Goal: Information Seeking & Learning: Learn about a topic

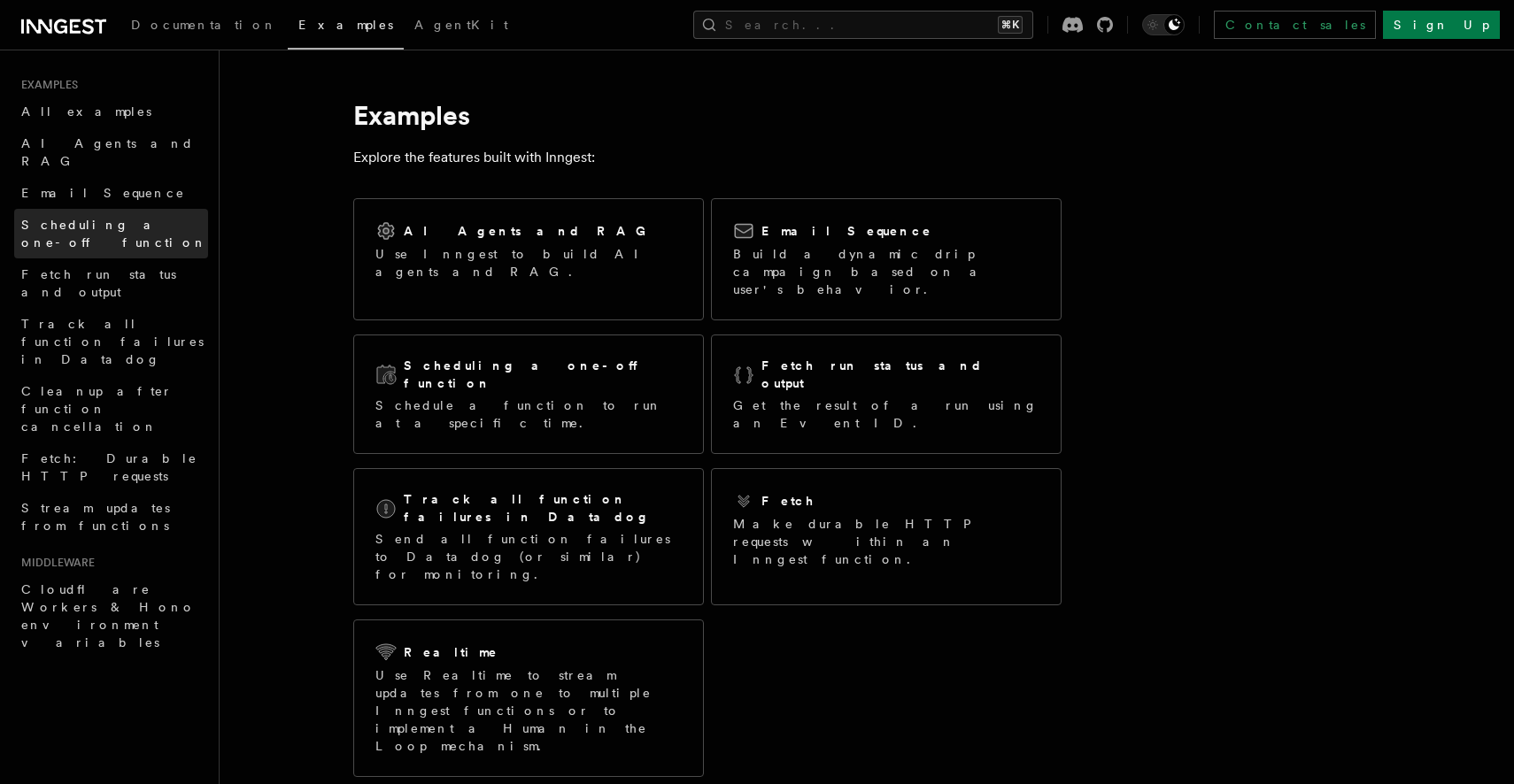
click at [99, 217] on span "Scheduling a one-off function" at bounding box center [114, 233] width 186 height 32
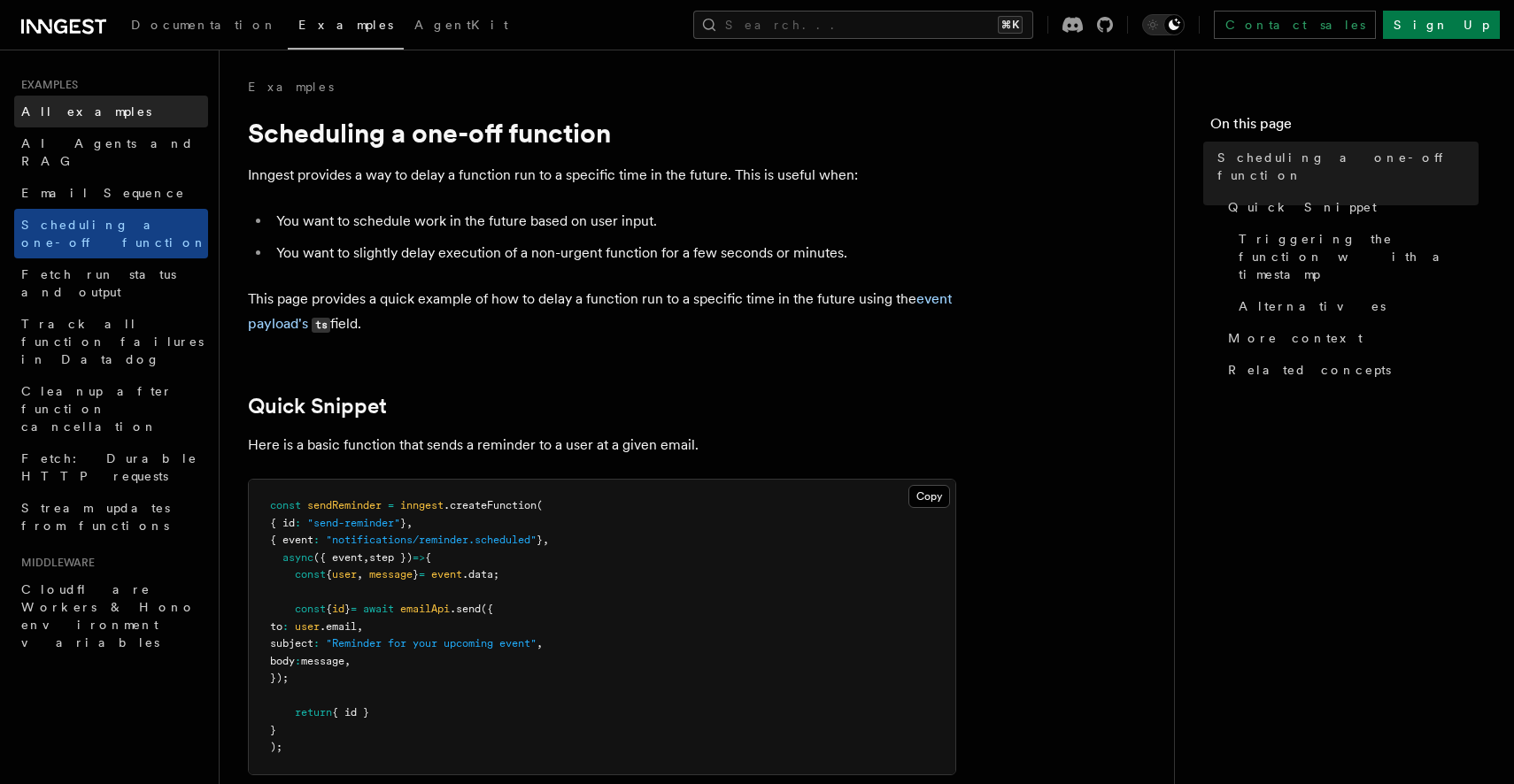
click at [75, 104] on span "All examples" at bounding box center [86, 111] width 130 height 14
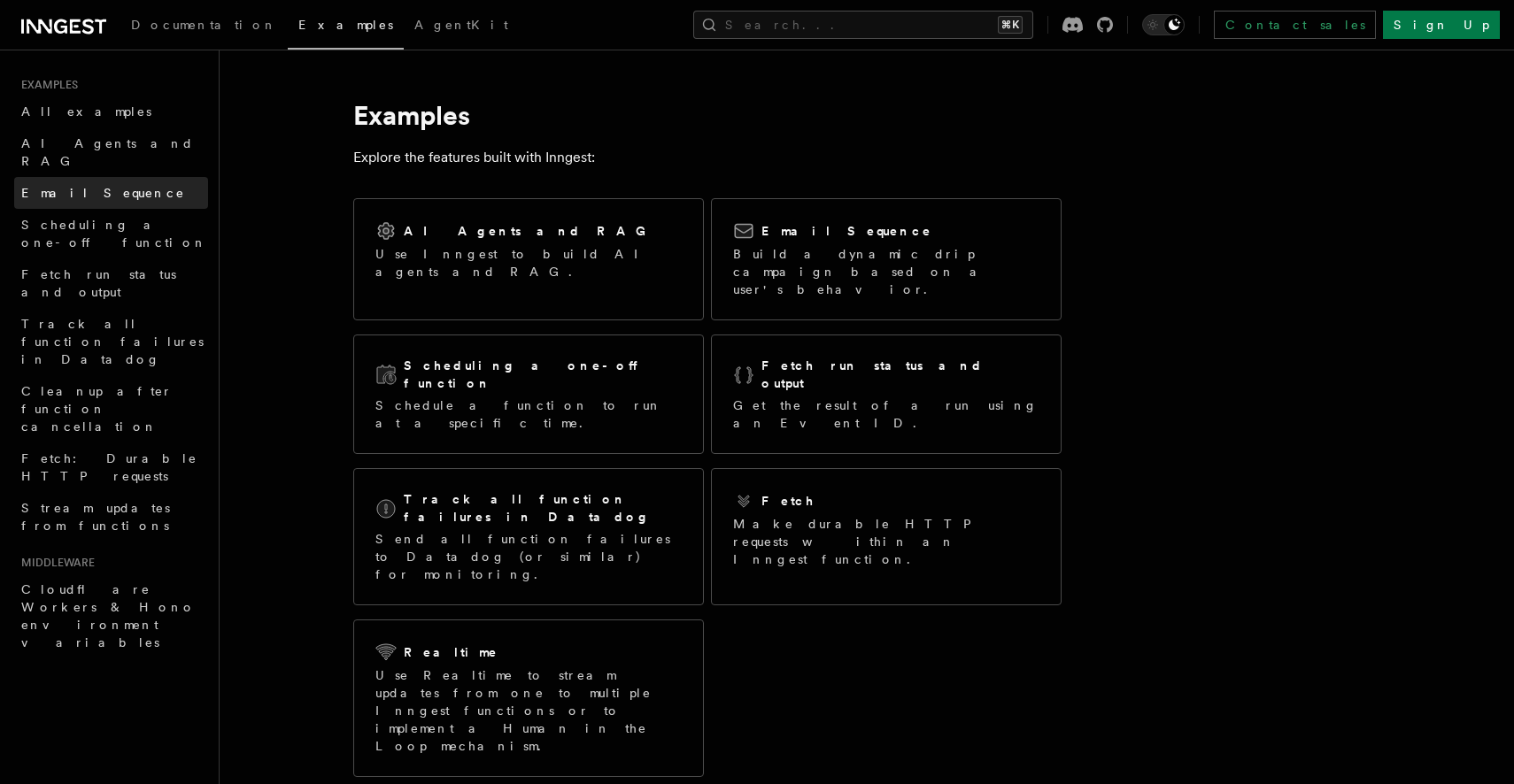
click at [115, 178] on link "Email Sequence" at bounding box center [111, 192] width 194 height 32
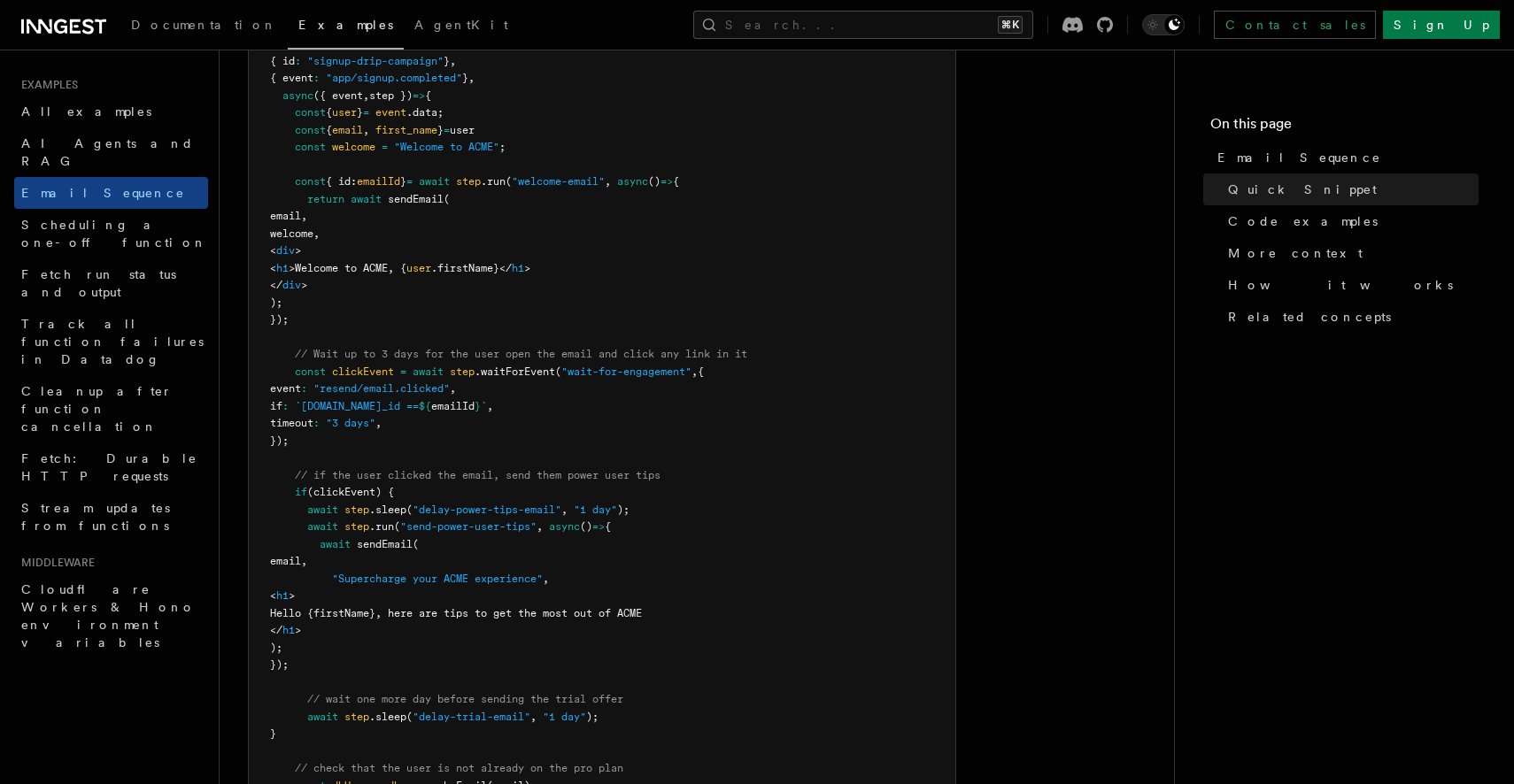
scroll to position [585, 0]
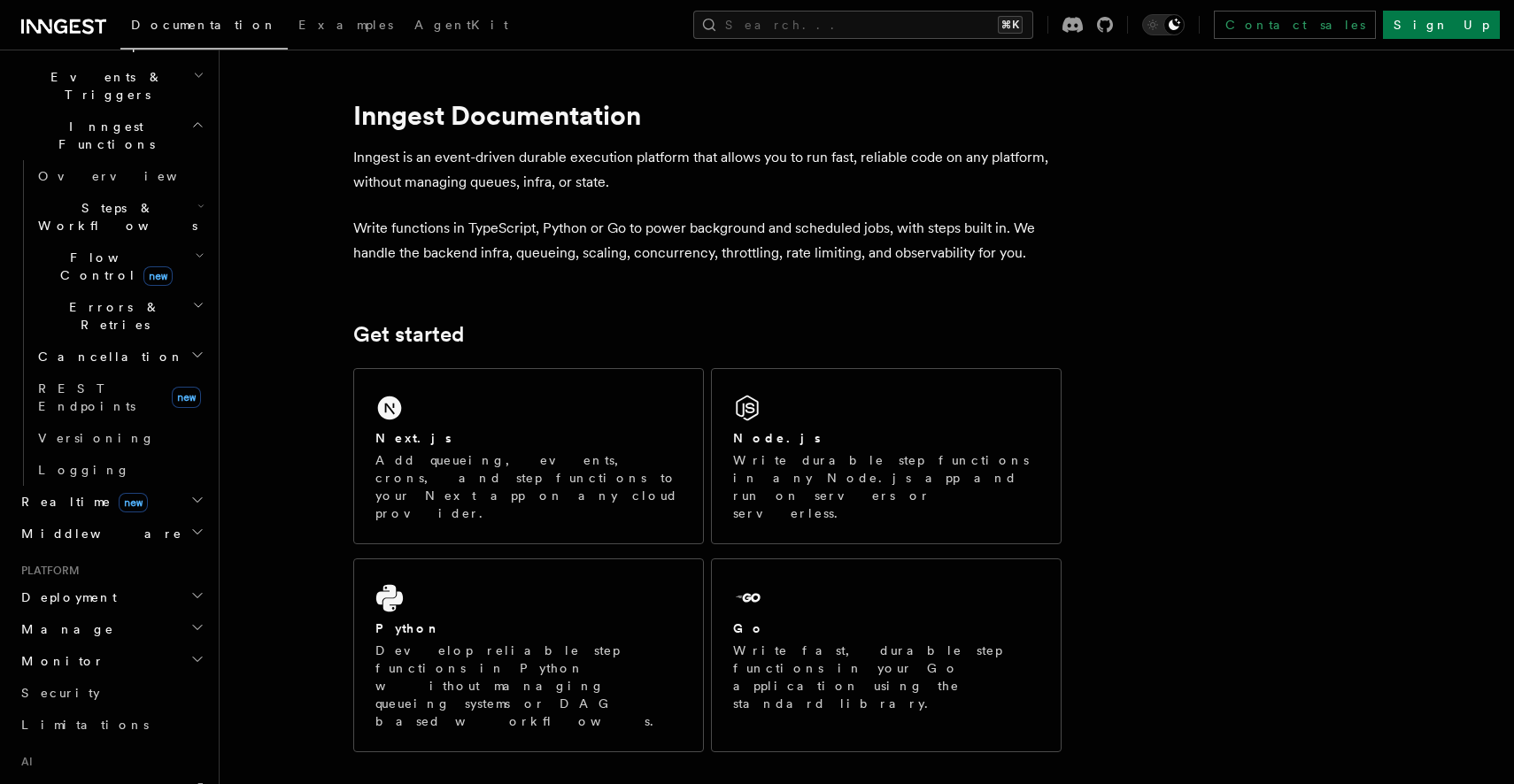
scroll to position [459, 0]
click at [112, 769] on link "AgentKit" at bounding box center [111, 785] width 194 height 32
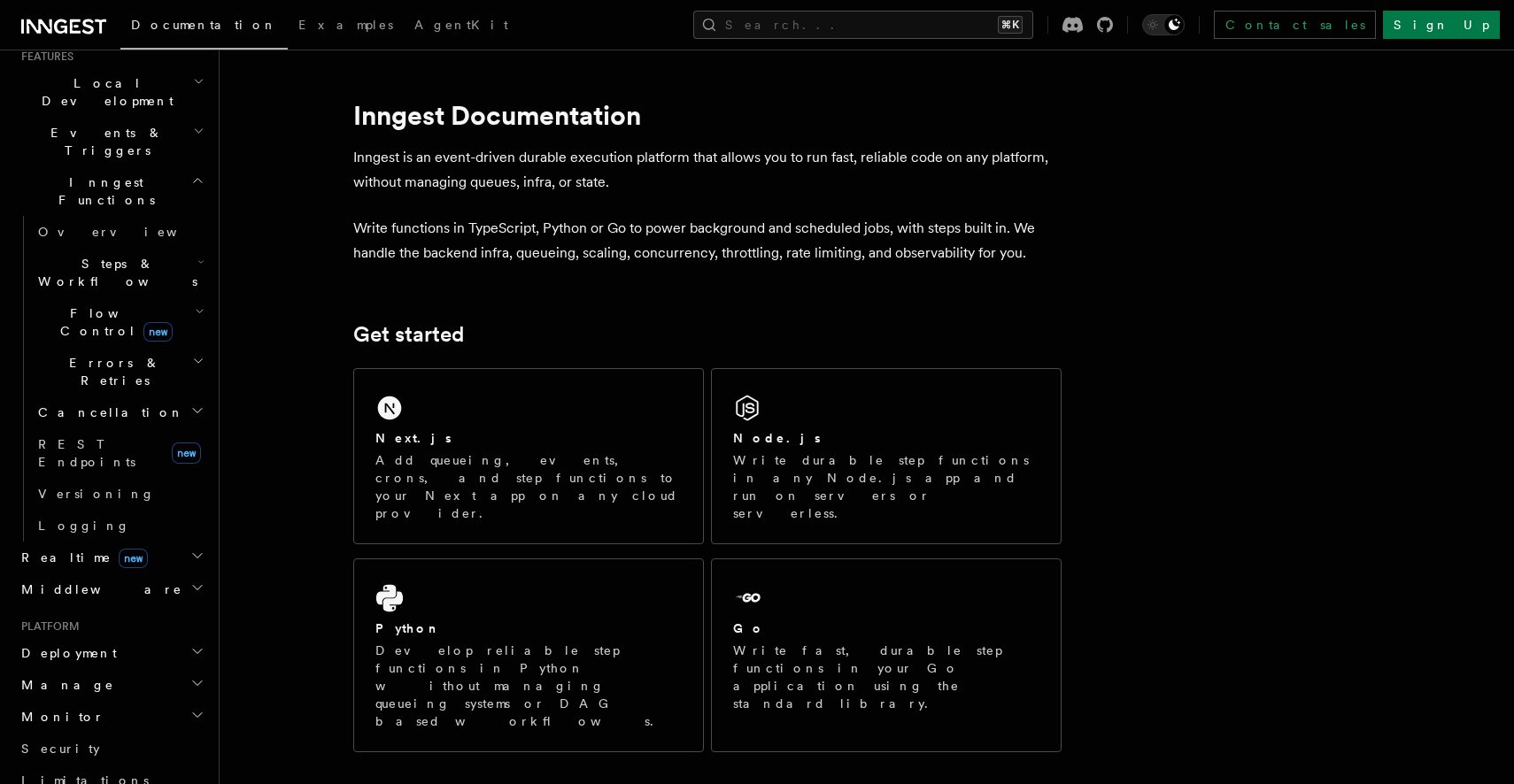
scroll to position [399, 0]
click at [191, 645] on icon "button" at bounding box center [197, 651] width 14 height 14
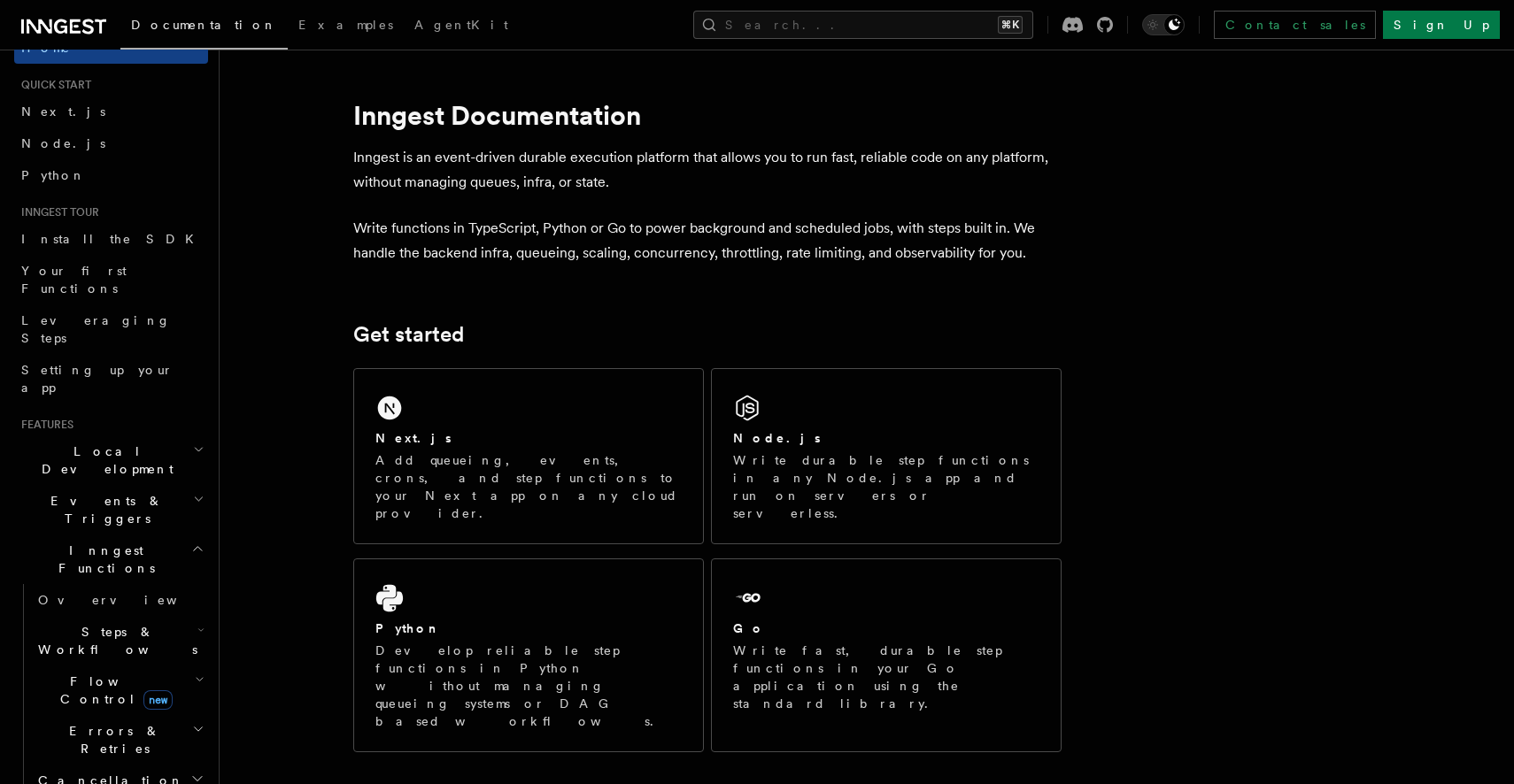
scroll to position [0, 0]
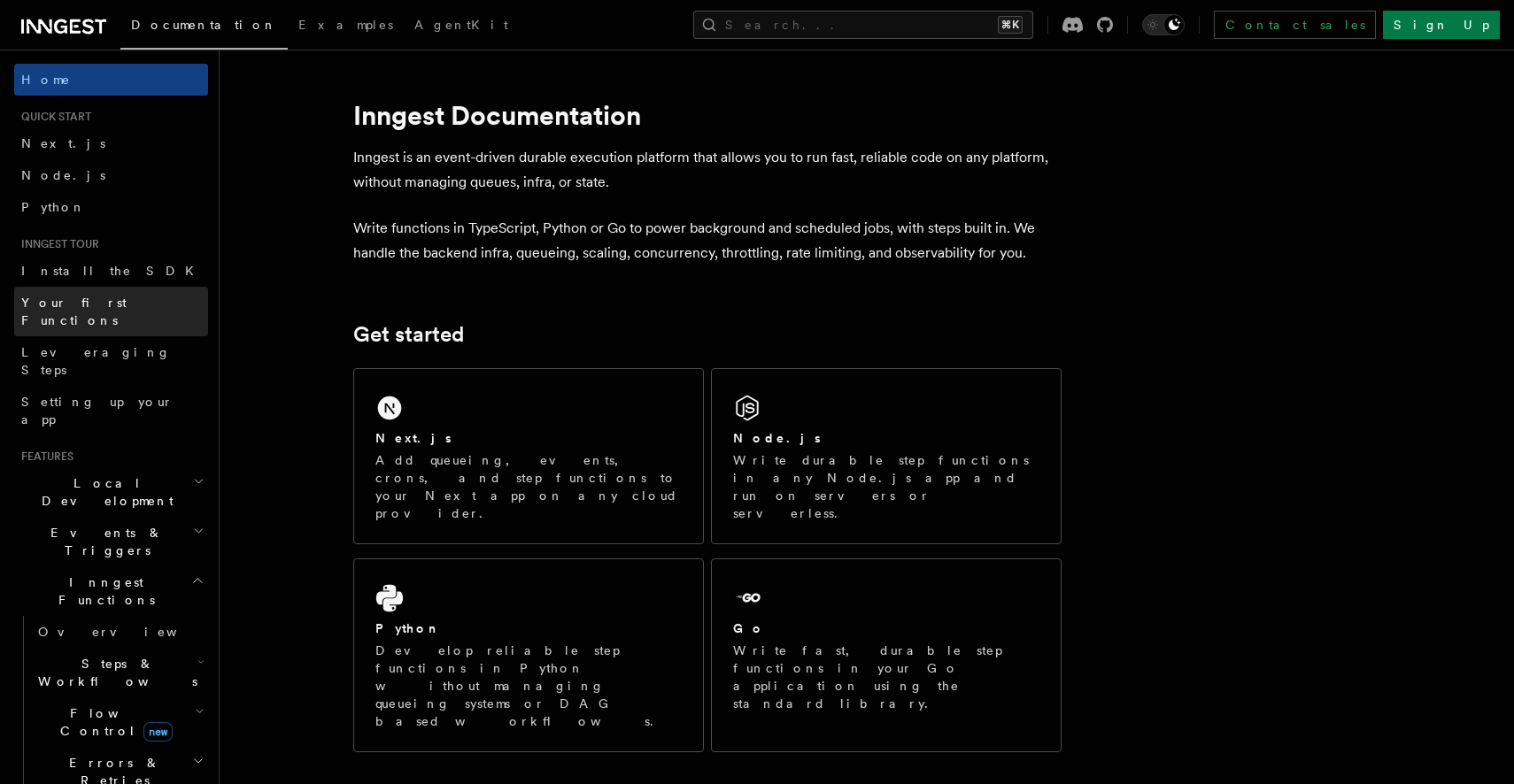
click at [93, 292] on link "Your first Functions" at bounding box center [111, 311] width 194 height 49
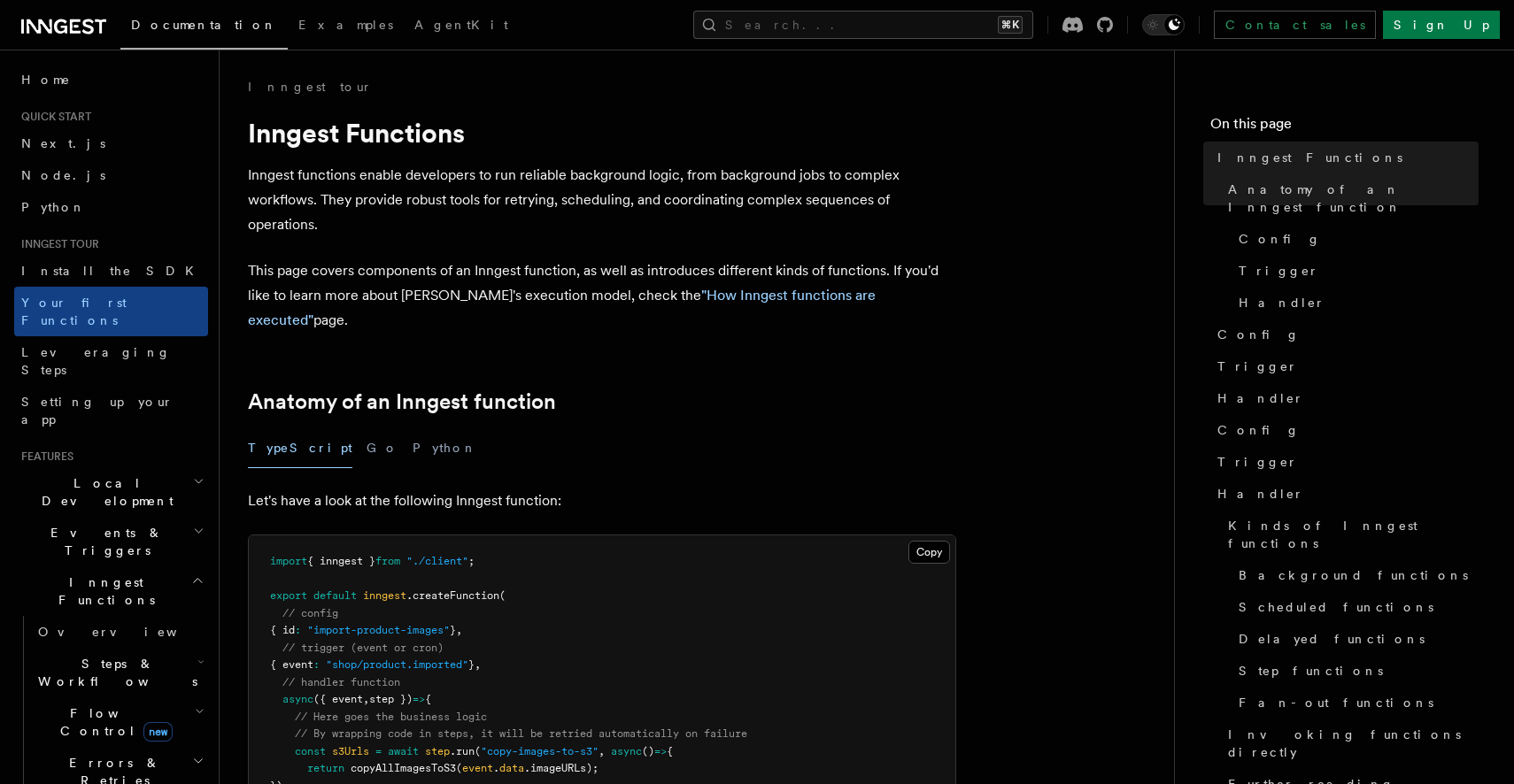
click at [143, 516] on h2 "Events & Triggers" at bounding box center [111, 541] width 194 height 49
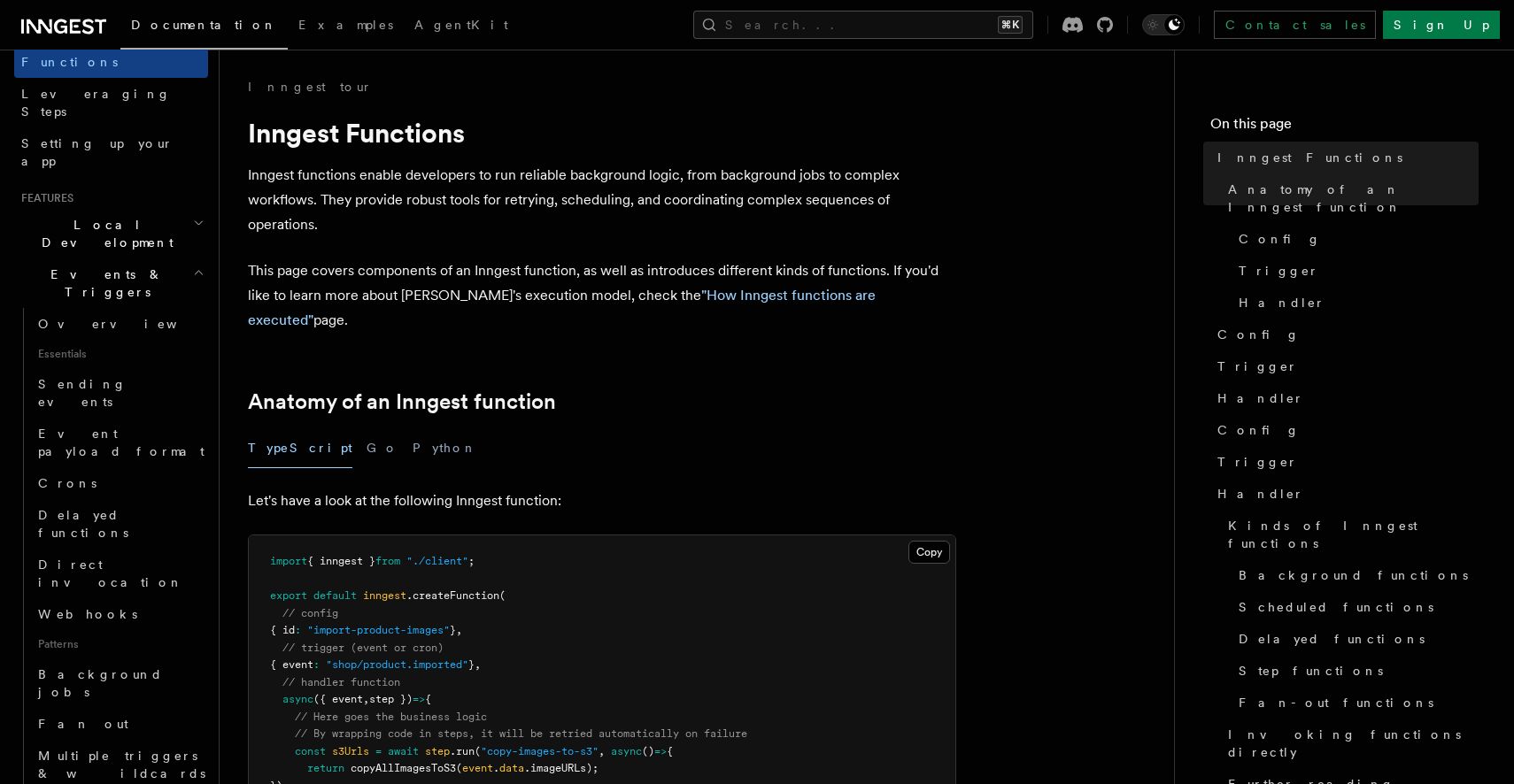
scroll to position [114, 0]
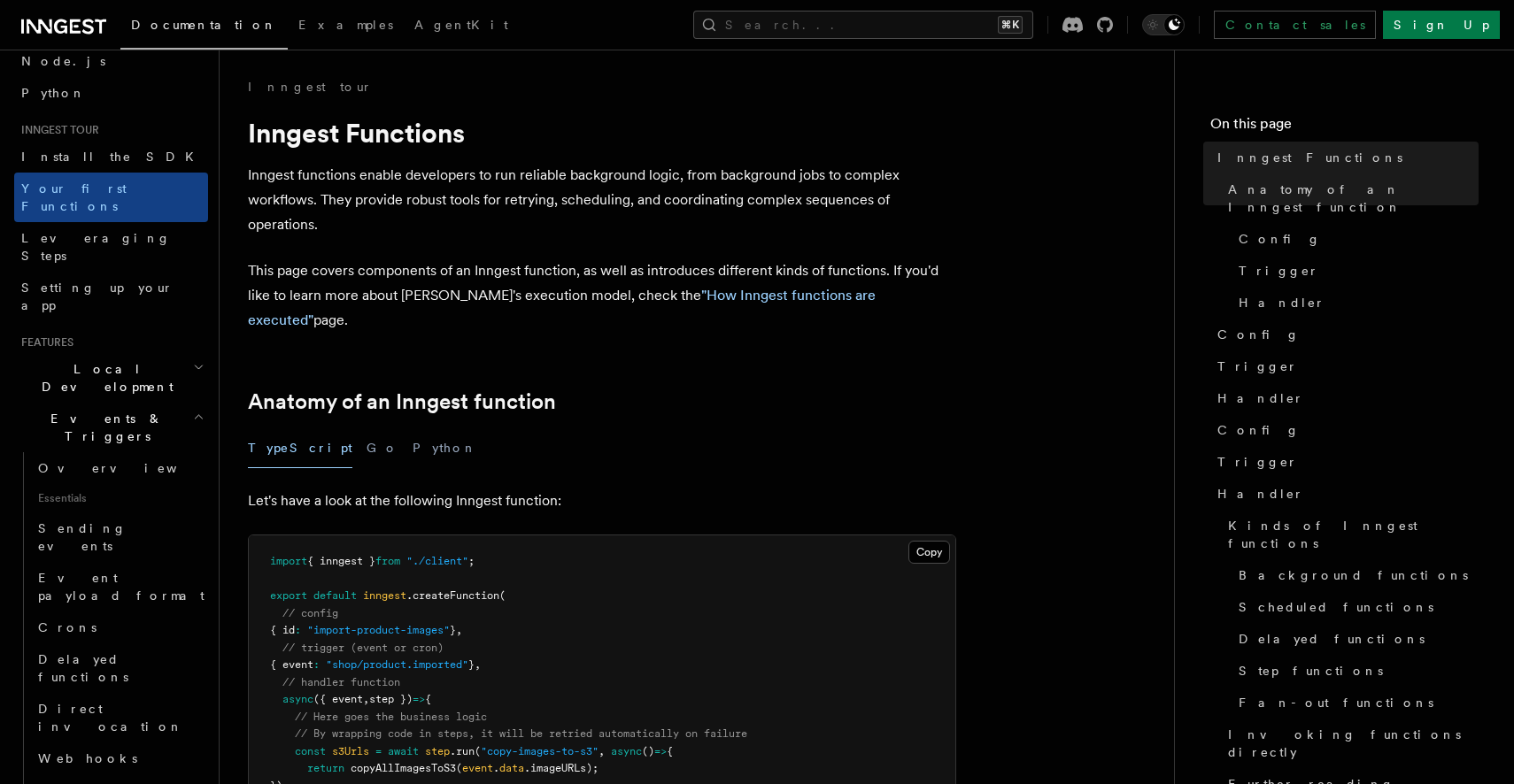
click at [196, 402] on h2 "Events & Triggers" at bounding box center [111, 426] width 194 height 49
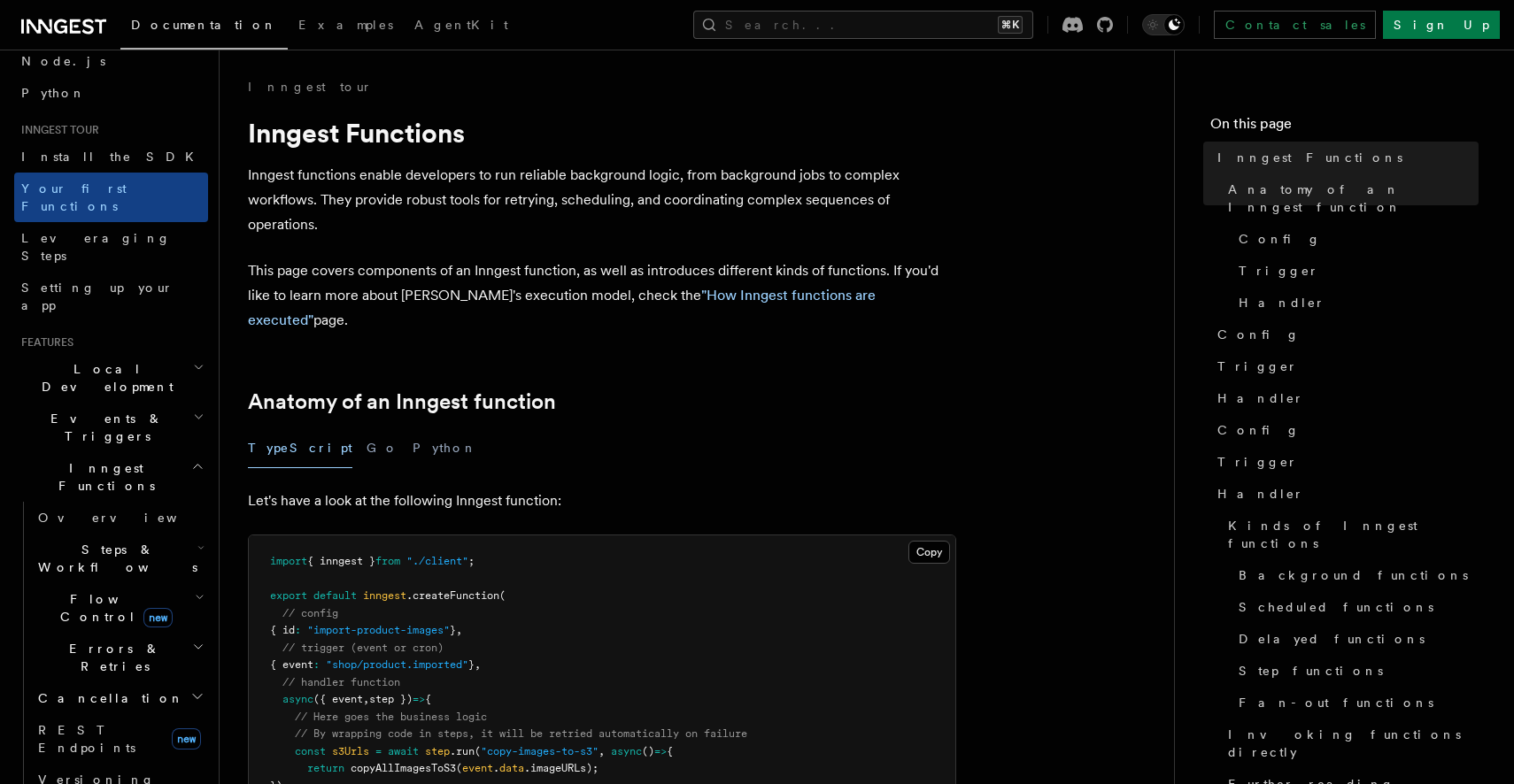
click at [194, 360] on icon "button" at bounding box center [199, 367] width 11 height 14
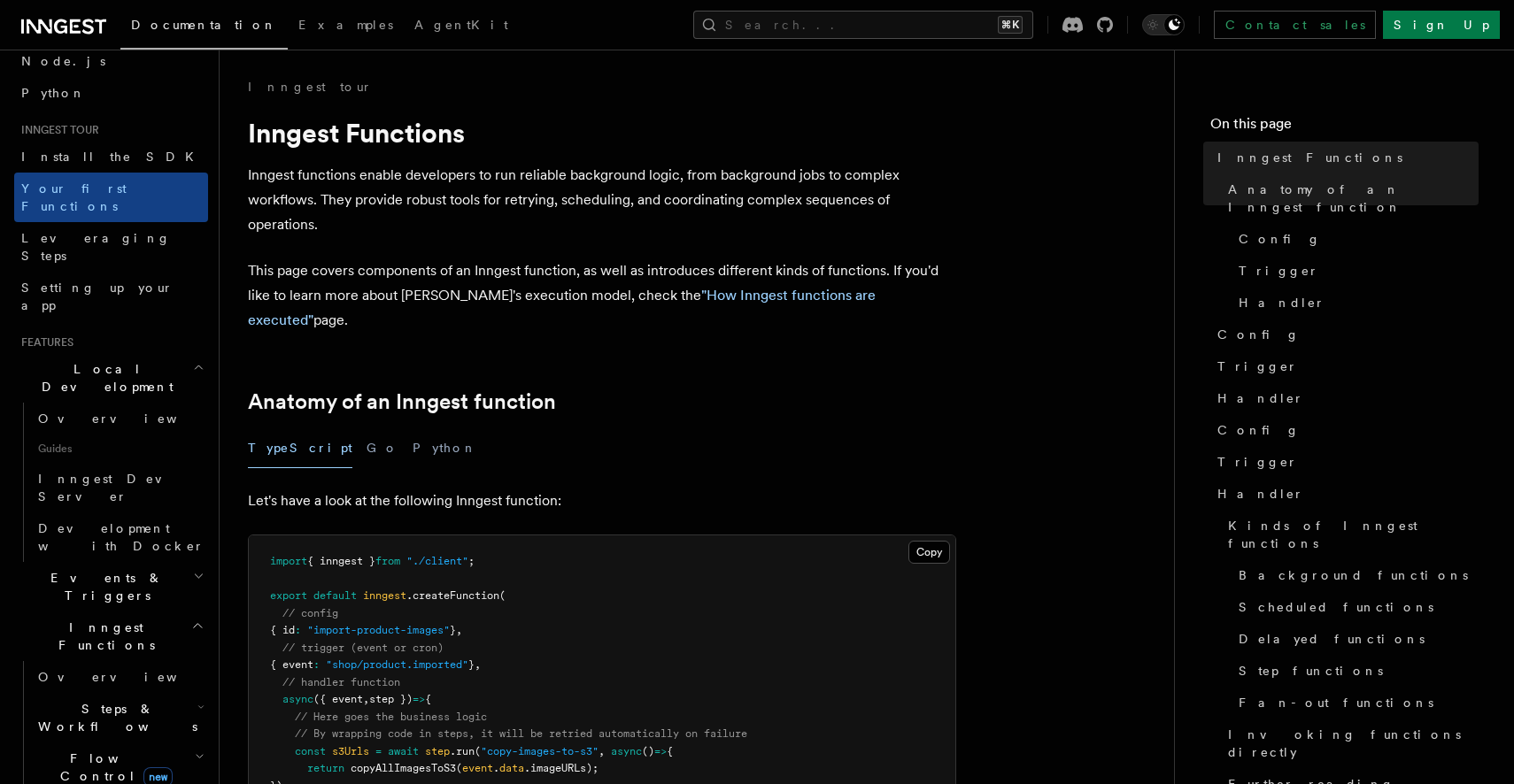
click at [194, 360] on icon "button" at bounding box center [199, 367] width 11 height 14
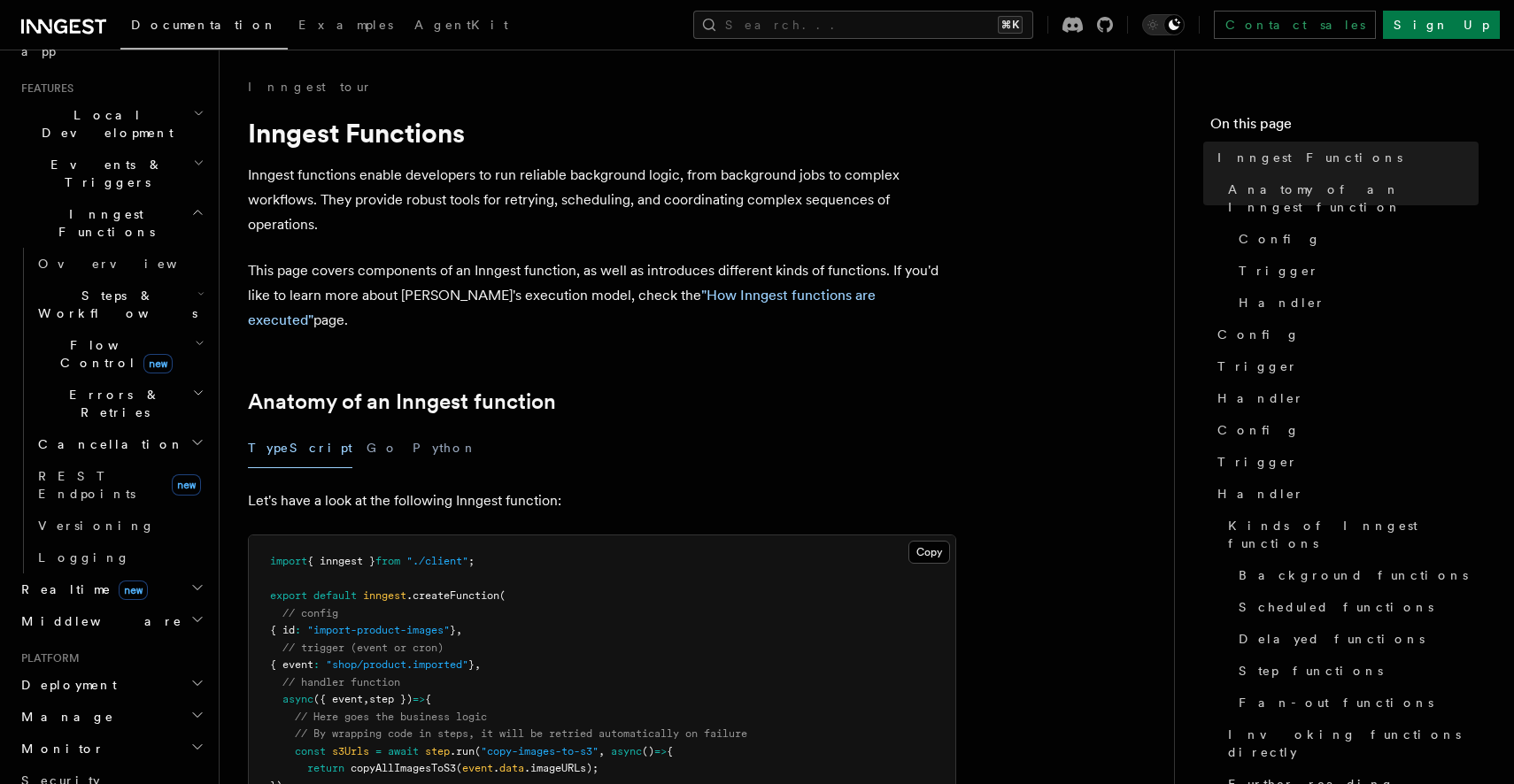
scroll to position [372, 0]
click at [196, 577] on icon "button" at bounding box center [197, 583] width 14 height 14
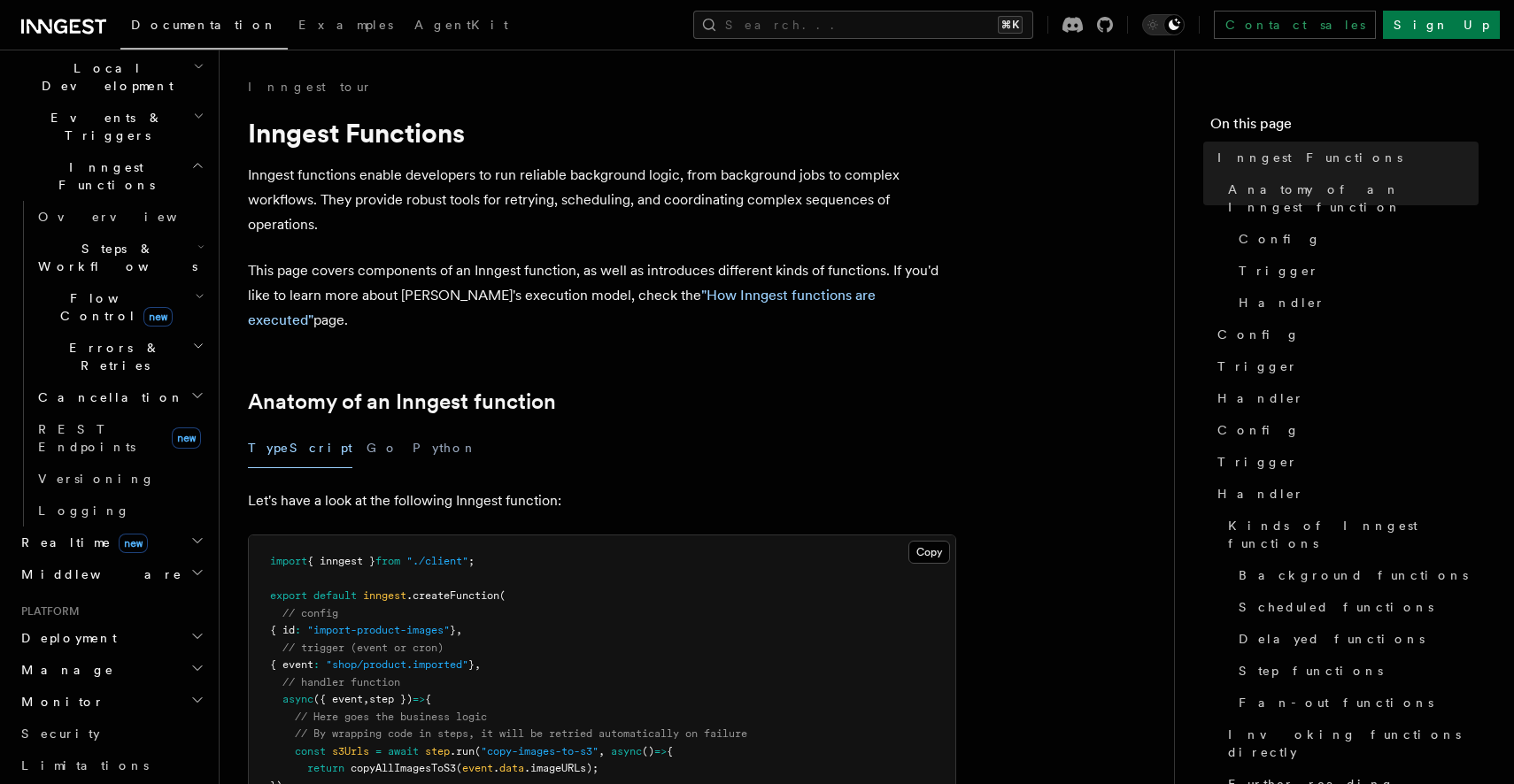
scroll to position [369, 0]
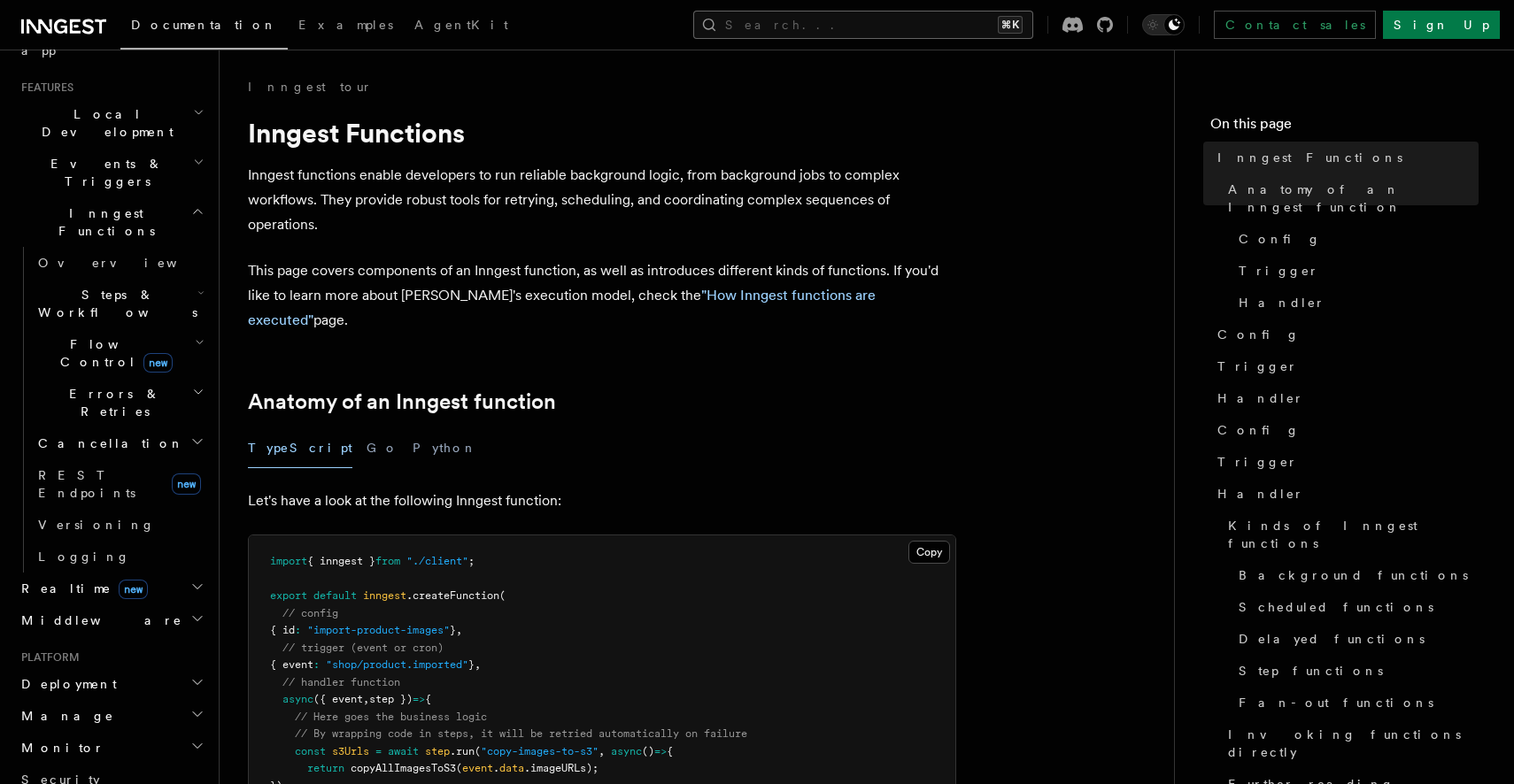
click at [980, 19] on button "Search... ⌘K" at bounding box center [863, 24] width 340 height 28
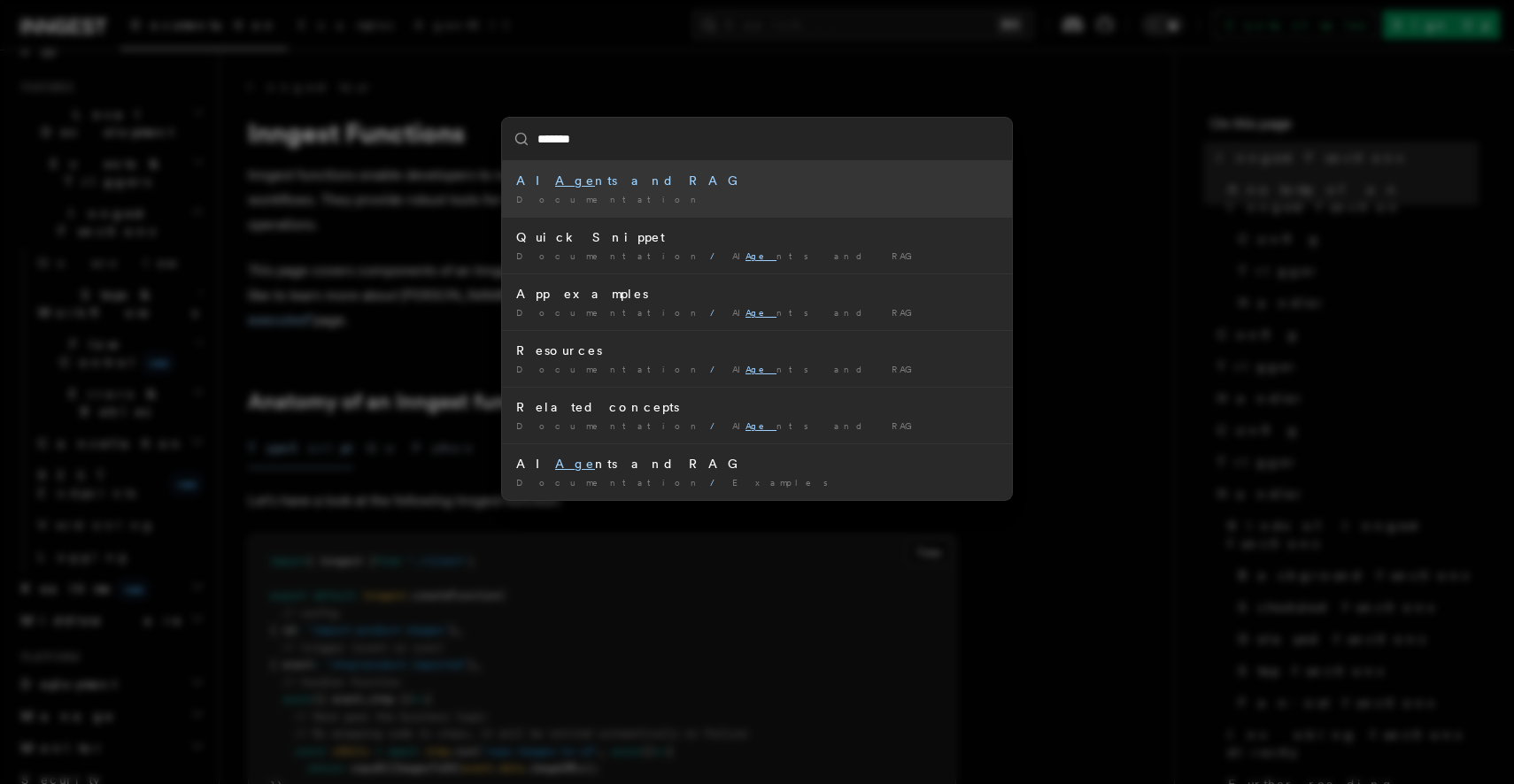
type input "********"
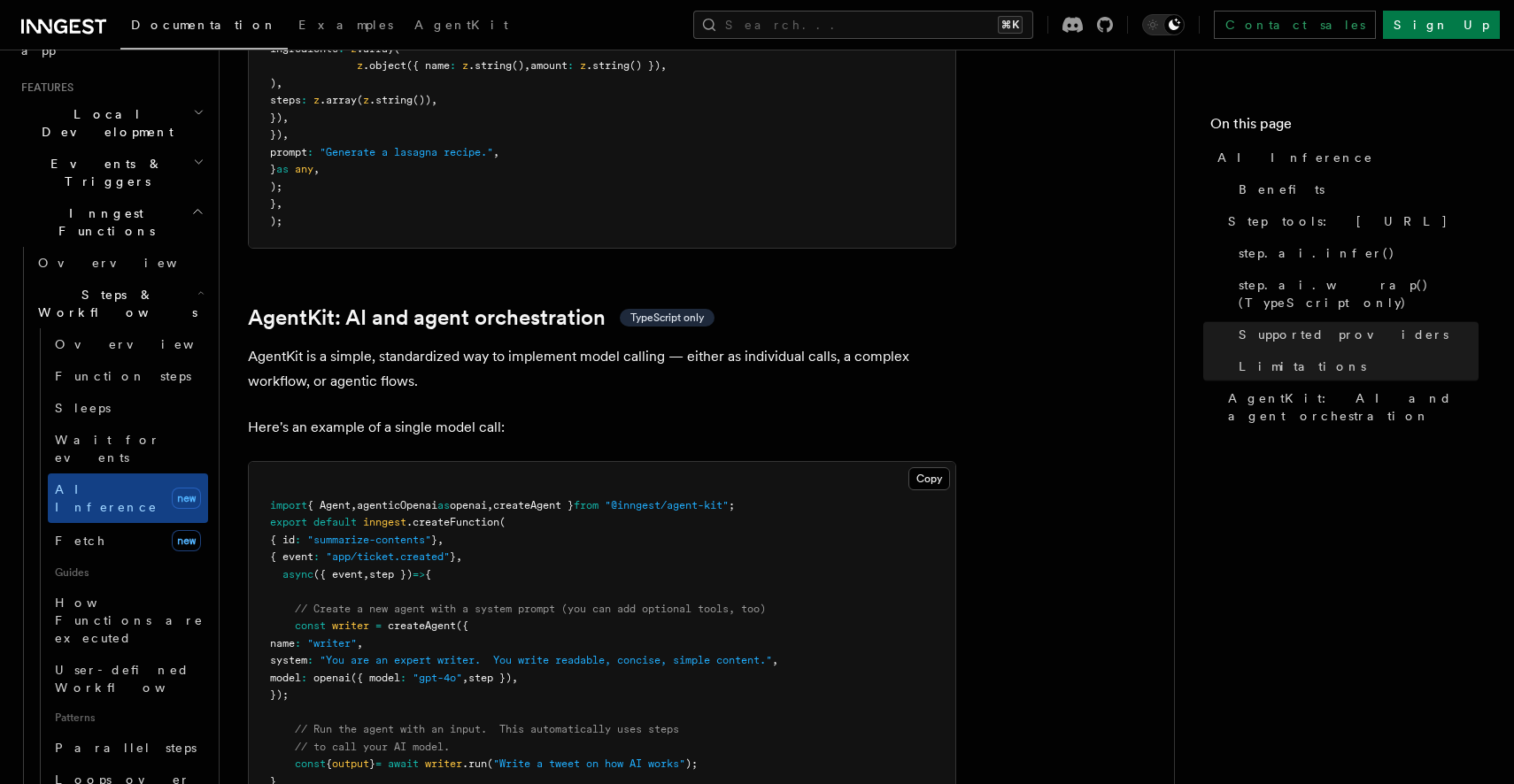
scroll to position [5124, 0]
